Goal: Task Accomplishment & Management: Use online tool/utility

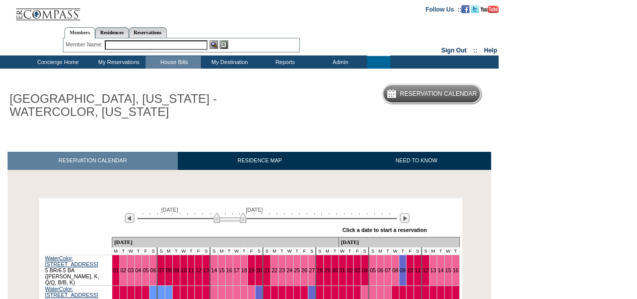
click at [35, 270] on div "Processing September 1, 2025 October 16, 2025 » Apply these dates to all the ca…" at bounding box center [250, 276] width 491 height 156
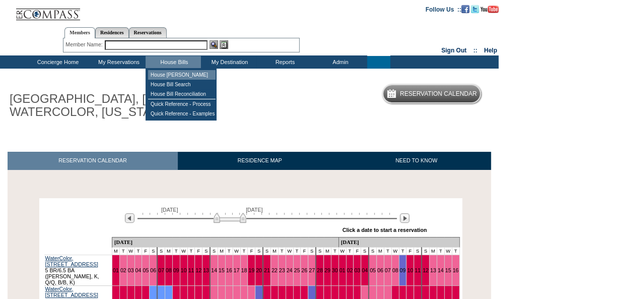
click at [177, 75] on td "House [PERSON_NAME]" at bounding box center [182, 75] width 68 height 10
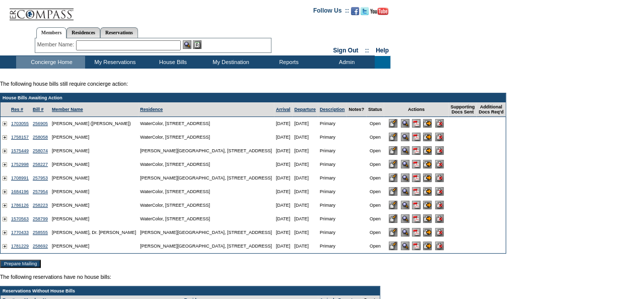
click at [423, 221] on input "image" at bounding box center [427, 218] width 9 height 9
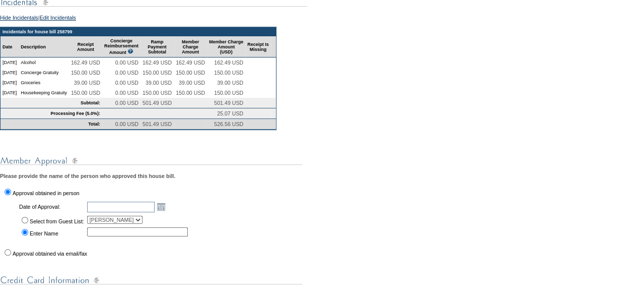
scroll to position [170, 0]
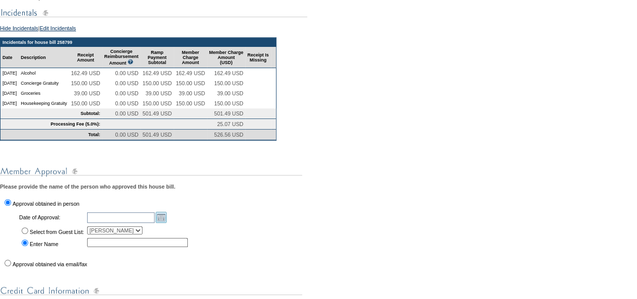
click at [167, 223] on link "Open the calendar popup." at bounding box center [161, 217] width 11 height 11
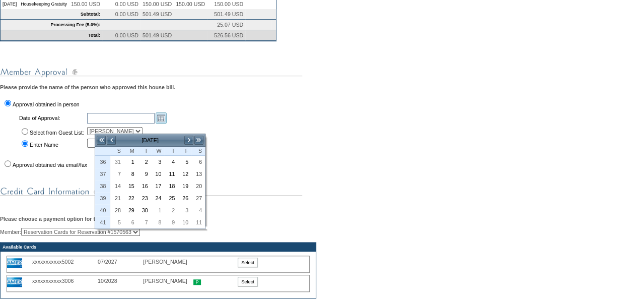
scroll to position [271, 0]
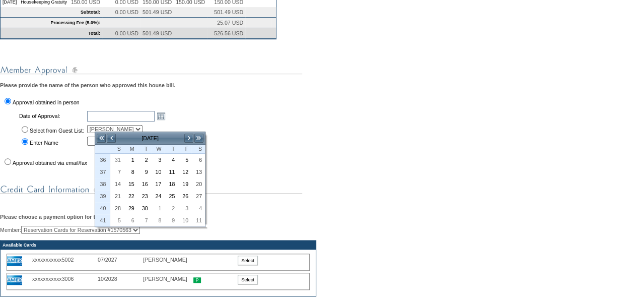
click at [5, 165] on input "Approval obtained via email/fax" at bounding box center [8, 161] width 7 height 7
radio input "true"
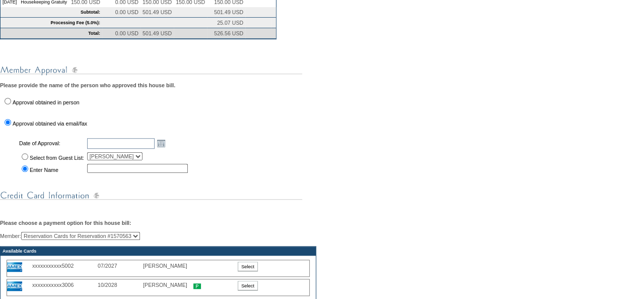
click at [114, 173] on input "text" at bounding box center [137, 168] width 101 height 9
type input "Kit Dickman"
click at [167, 149] on link "Open the calendar popup." at bounding box center [161, 143] width 11 height 11
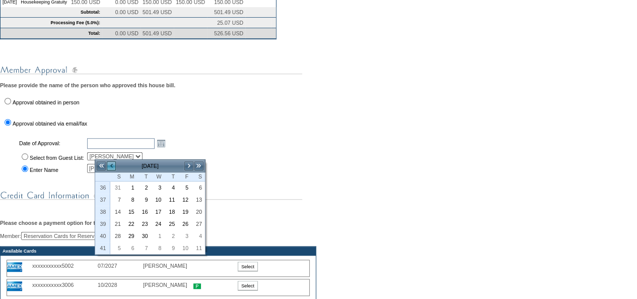
click at [113, 164] on link "<" at bounding box center [111, 166] width 10 height 10
click at [197, 224] on link "23" at bounding box center [198, 223] width 13 height 11
type input "2025-08-23"
type input "[DATE]"
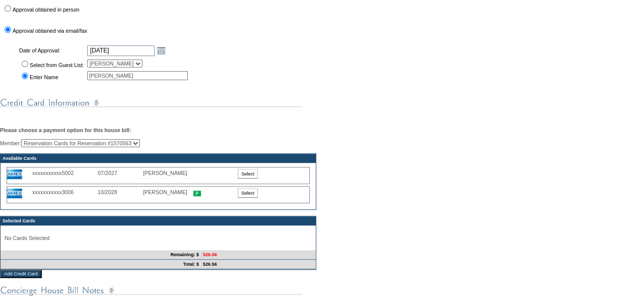
scroll to position [366, 0]
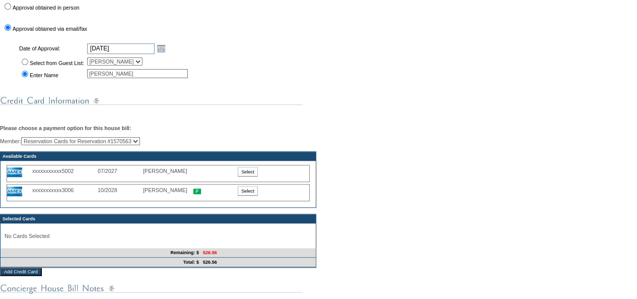
click at [247, 176] on input "Select" at bounding box center [248, 172] width 20 height 10
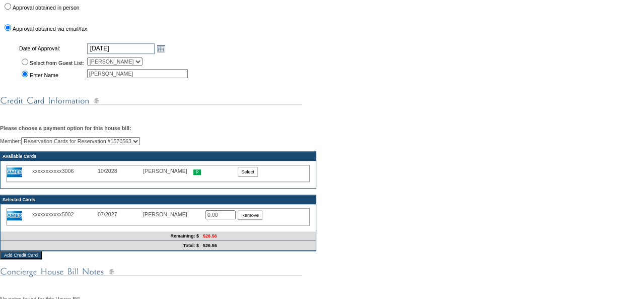
drag, startPoint x: 225, startPoint y: 228, endPoint x: 181, endPoint y: 228, distance: 43.8
click at [181, 225] on div "xxxxxxxxxxx5002 07/2027 Ryan Turner 0.00 Remove" at bounding box center [158, 216] width 303 height 17
type input "526.56"
click at [321, 239] on div "Member: Reservation Cards for Reservation #1570563 Whitney Turner (Primary) Rya…" at bounding box center [318, 194] width 637 height 114
click at [427, 283] on div "You are in the process of submitting the following house bill: 258799 - Primary…" at bounding box center [318, 94] width 637 height 629
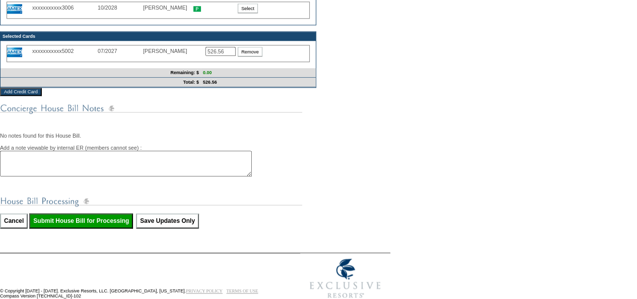
scroll to position [568, 0]
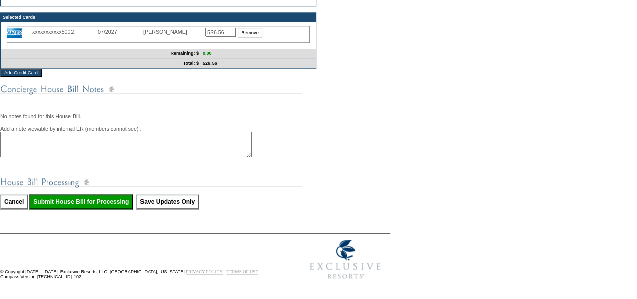
click at [104, 200] on input "Submit House Bill for Processing" at bounding box center [81, 201] width 104 height 15
type input "Processing..."
